Goal: Task Accomplishment & Management: Manage account settings

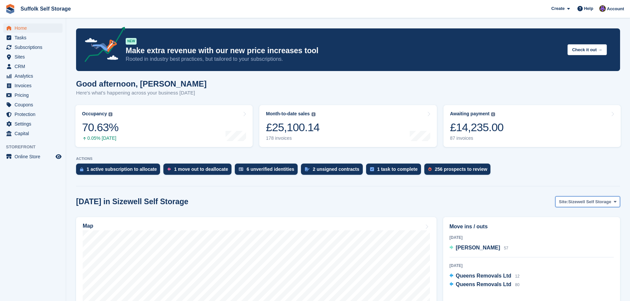
click at [573, 202] on span "Sizewell Self Storage" at bounding box center [589, 202] width 43 height 7
click at [586, 238] on link "Waldringfield Self Storage" at bounding box center [584, 242] width 65 height 12
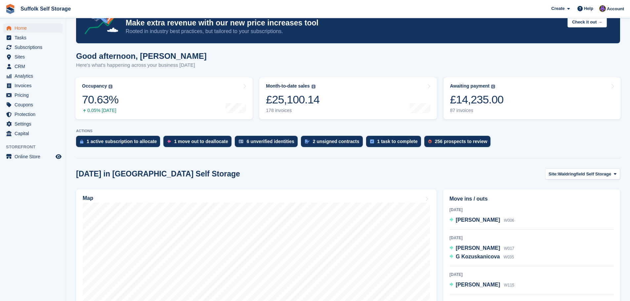
scroll to position [66, 0]
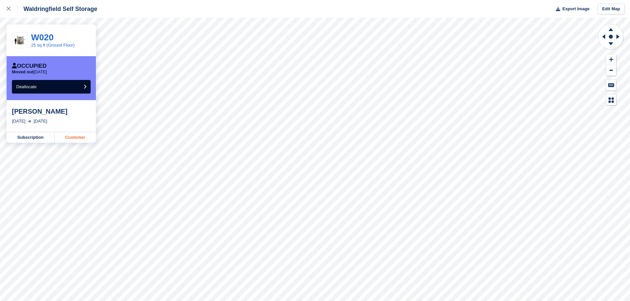
click at [79, 140] on link "Customer" at bounding box center [75, 137] width 41 height 11
click at [8, 11] on div at bounding box center [12, 9] width 11 height 8
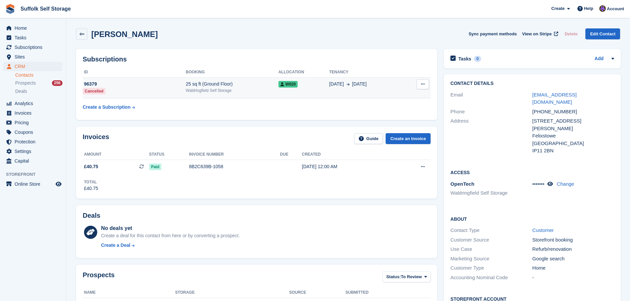
click at [423, 84] on icon at bounding box center [423, 84] width 4 height 4
click at [360, 88] on span "20 Aug" at bounding box center [359, 84] width 15 height 7
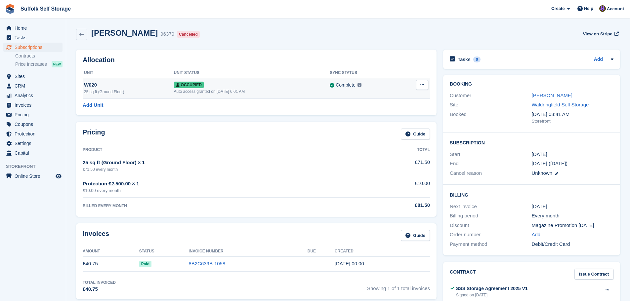
click at [422, 86] on icon at bounding box center [423, 85] width 4 height 4
click at [385, 114] on p "Deallocate" at bounding box center [397, 112] width 58 height 9
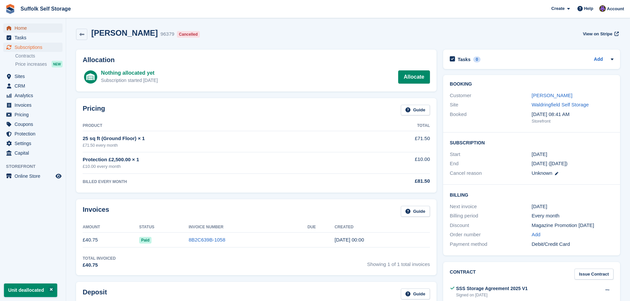
click at [16, 29] on span "Home" at bounding box center [35, 27] width 40 height 9
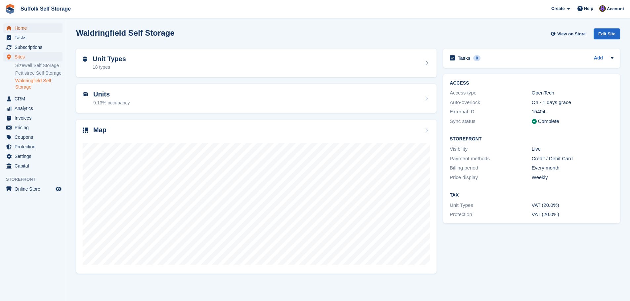
click at [20, 28] on span "Home" at bounding box center [35, 27] width 40 height 9
